Goal: Information Seeking & Learning: Learn about a topic

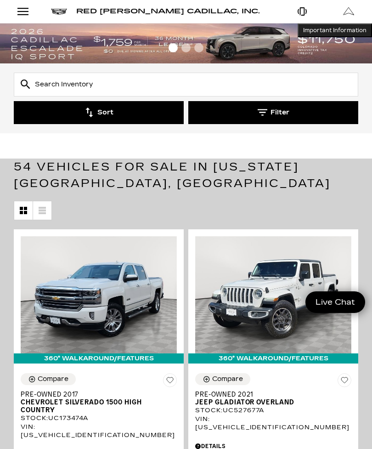
click at [66, 86] on input "text" at bounding box center [186, 85] width 345 height 24
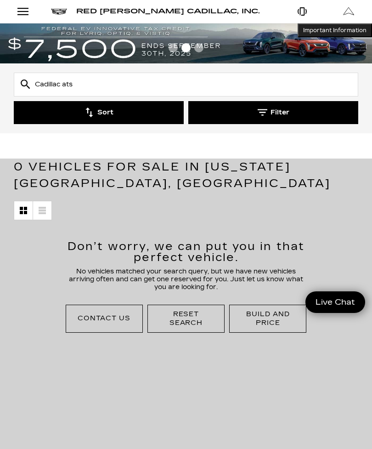
type input "Cadillac ats"
click at [130, 104] on button "Sort" at bounding box center [99, 112] width 170 height 23
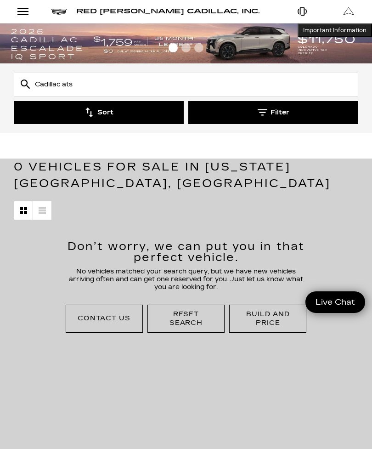
click at [26, 14] on div "Open Menu Modal" at bounding box center [23, 11] width 16 height 11
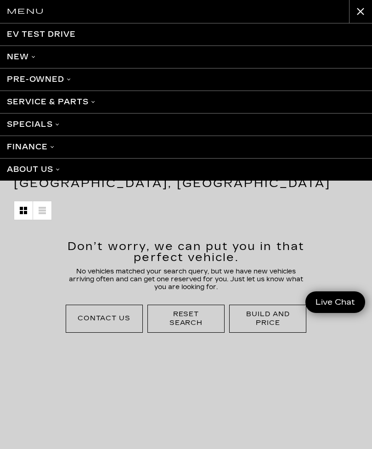
click at [78, 80] on link "Pre-Owned" at bounding box center [186, 79] width 372 height 23
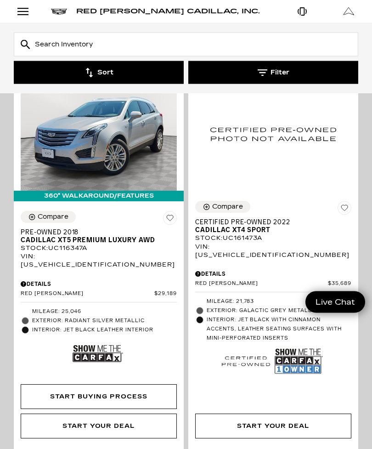
scroll to position [1387, 0]
click at [103, 337] on img at bounding box center [98, 354] width 51 height 34
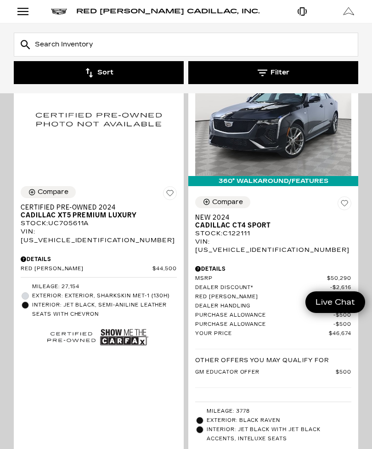
scroll to position [1789, 0]
